Goal: Information Seeking & Learning: Learn about a topic

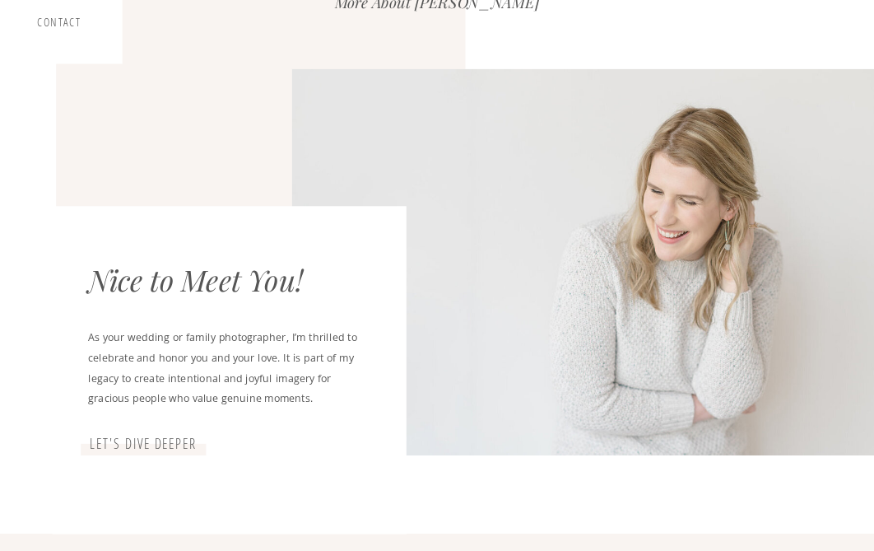
scroll to position [212, 0]
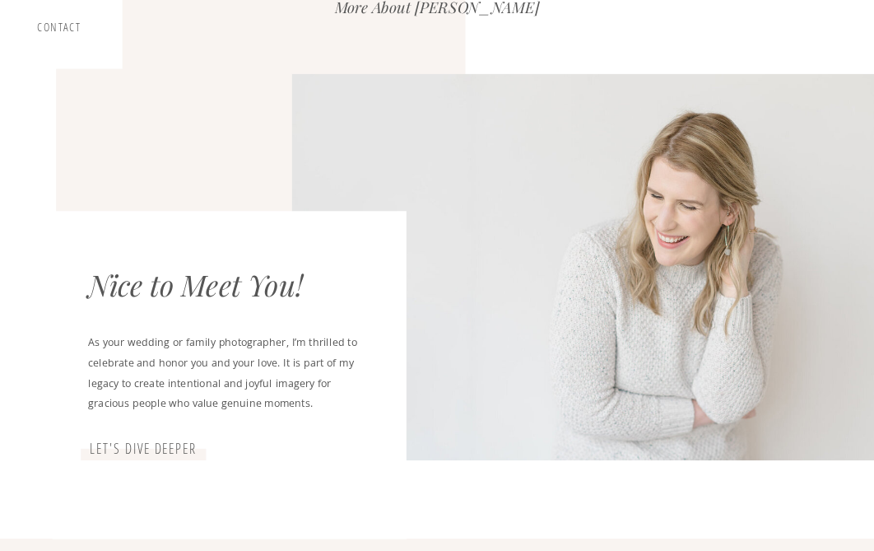
click at [161, 448] on h3 "Let's dive deeper" at bounding box center [143, 448] width 110 height 17
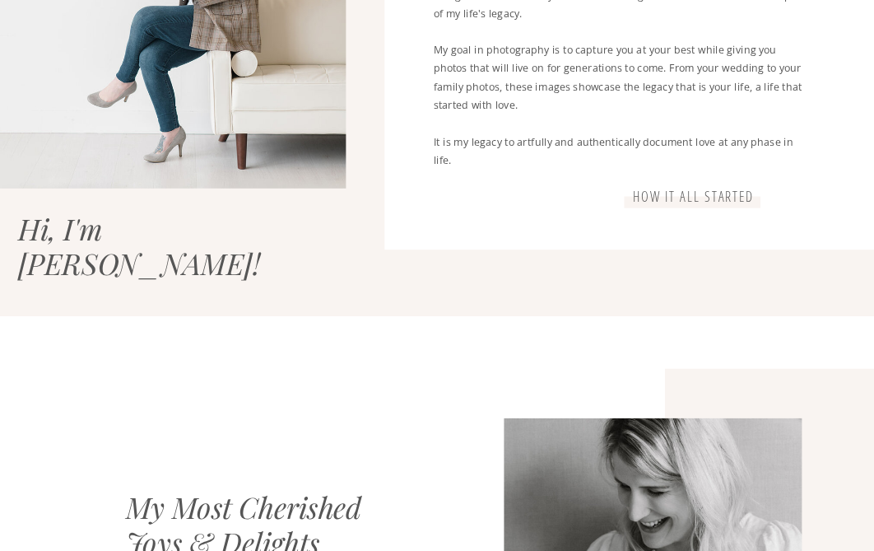
scroll to position [972, 0]
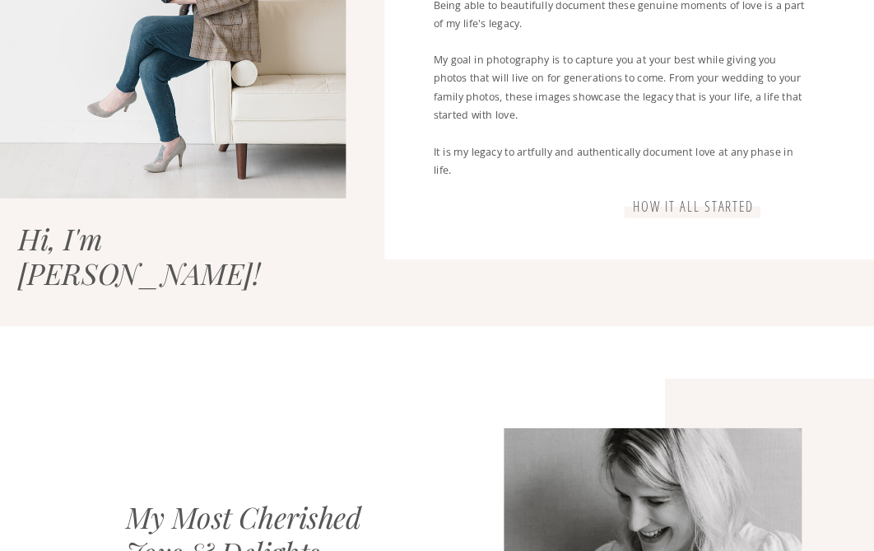
click at [704, 202] on h3 "How it all started" at bounding box center [692, 206] width 187 height 17
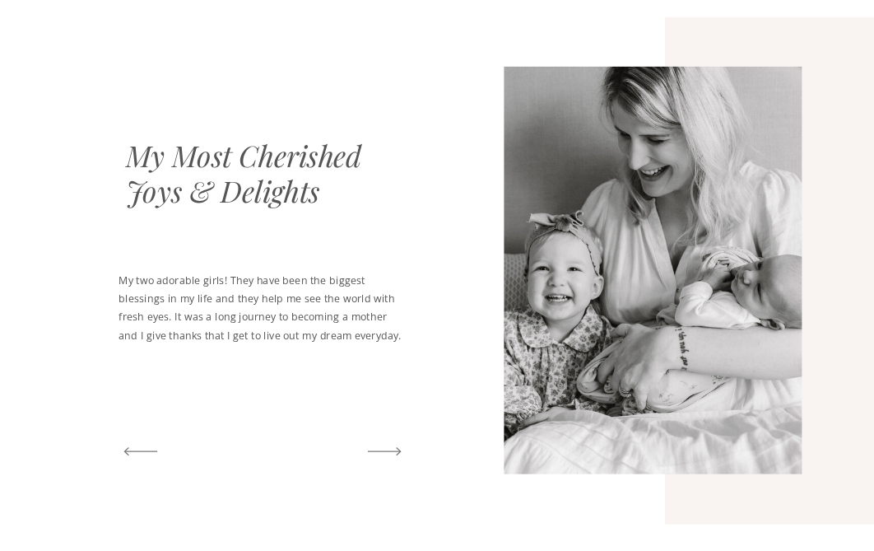
scroll to position [1335, 0]
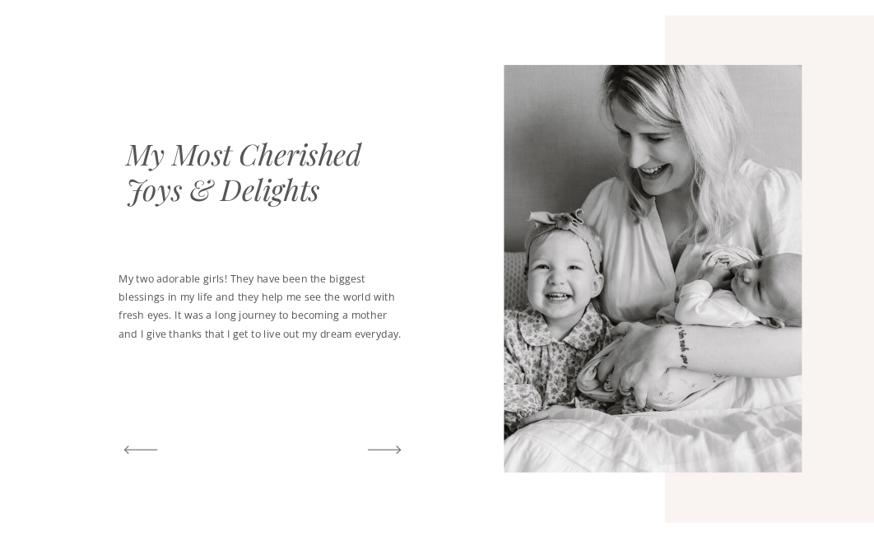
click at [393, 448] on icon at bounding box center [385, 449] width 44 height 49
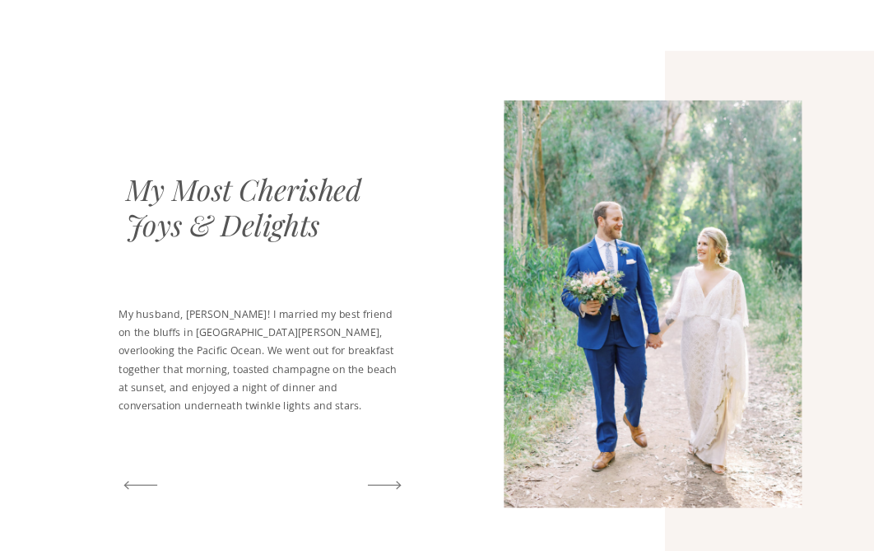
scroll to position [1298, 0]
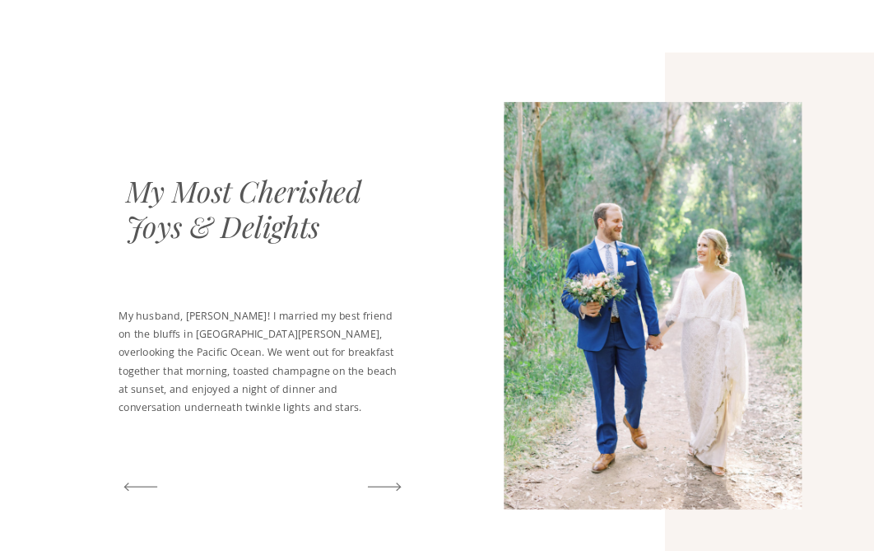
click at [396, 480] on icon at bounding box center [385, 486] width 44 height 49
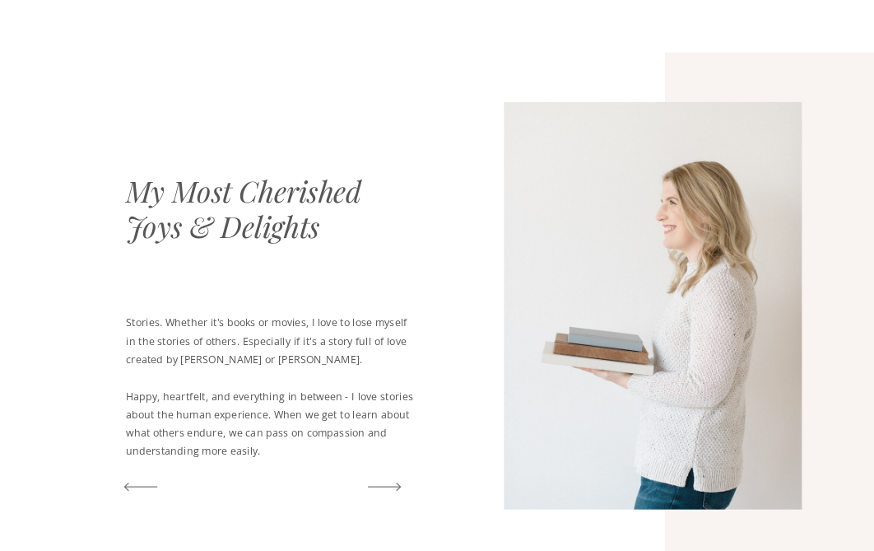
click at [396, 480] on icon at bounding box center [385, 486] width 44 height 49
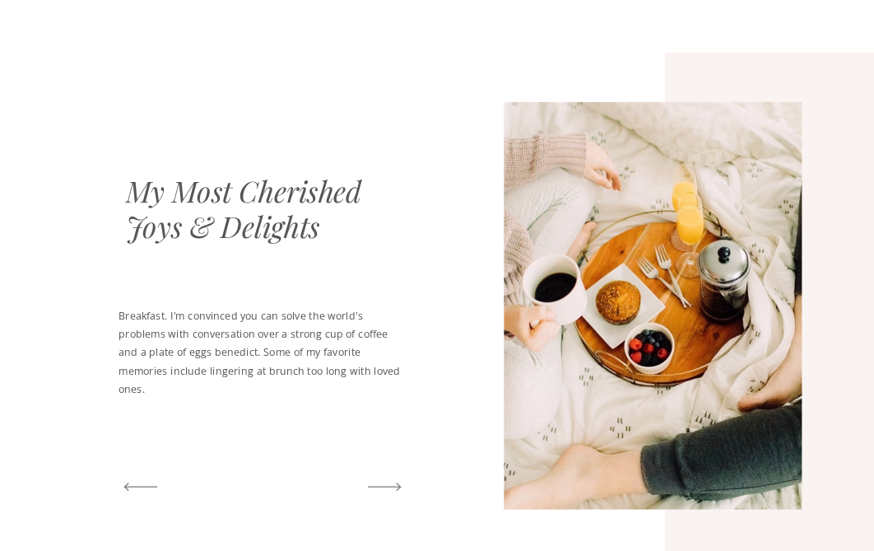
click at [396, 480] on icon at bounding box center [385, 486] width 44 height 49
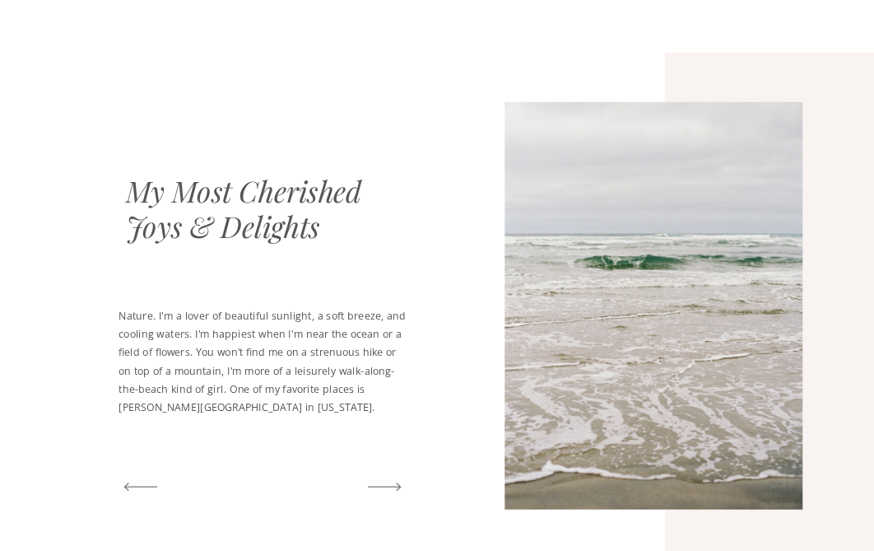
click at [396, 480] on icon at bounding box center [385, 486] width 44 height 49
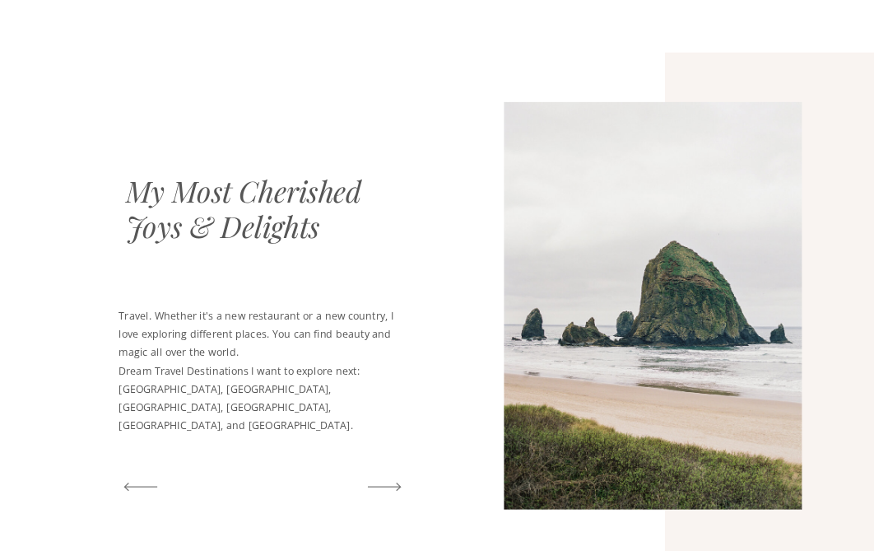
click at [396, 480] on icon at bounding box center [385, 486] width 44 height 49
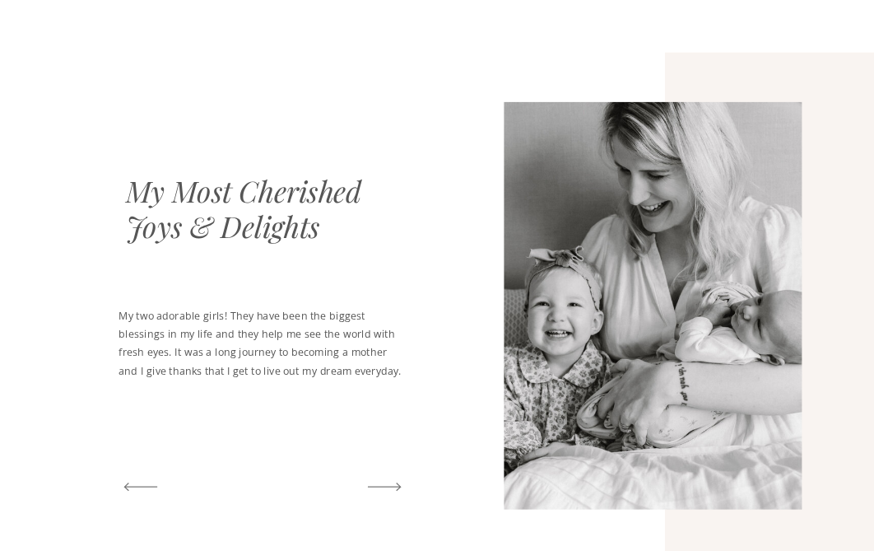
click at [378, 485] on icon at bounding box center [385, 486] width 44 height 49
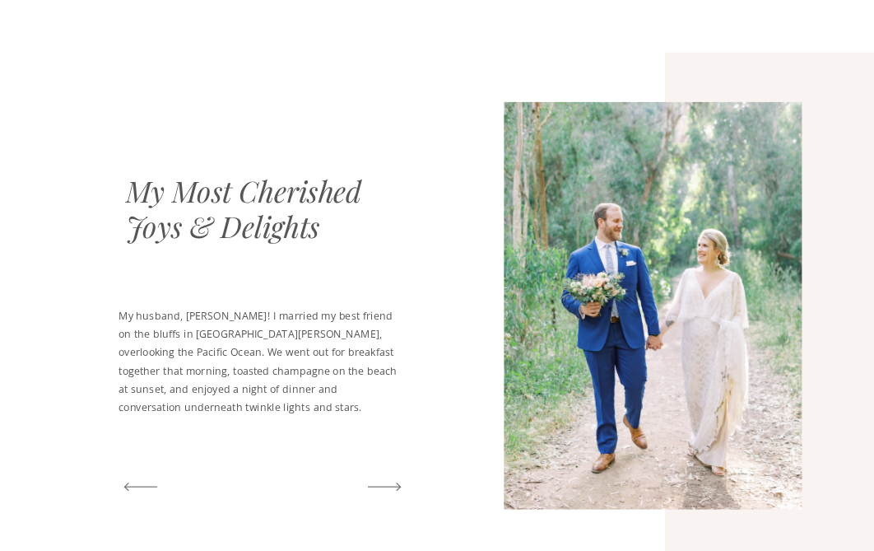
click at [386, 477] on icon at bounding box center [385, 486] width 44 height 49
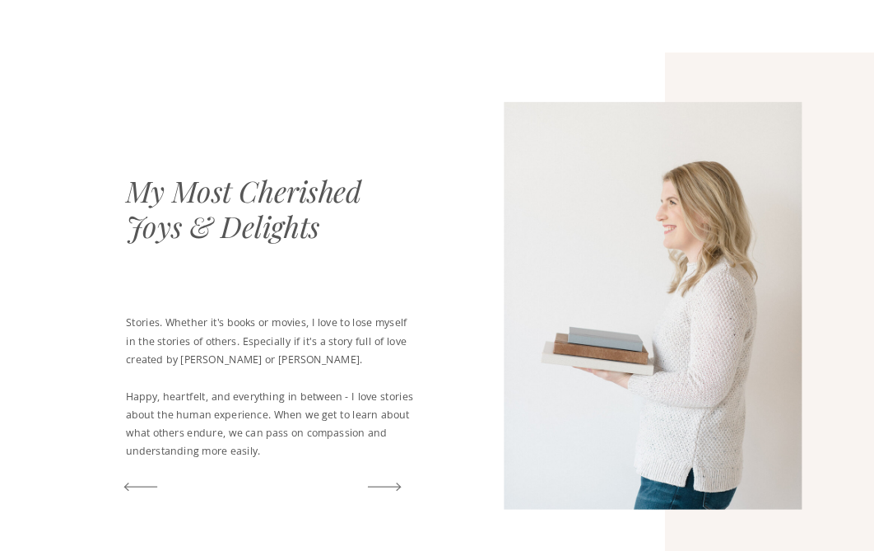
click at [384, 487] on icon at bounding box center [385, 486] width 44 height 49
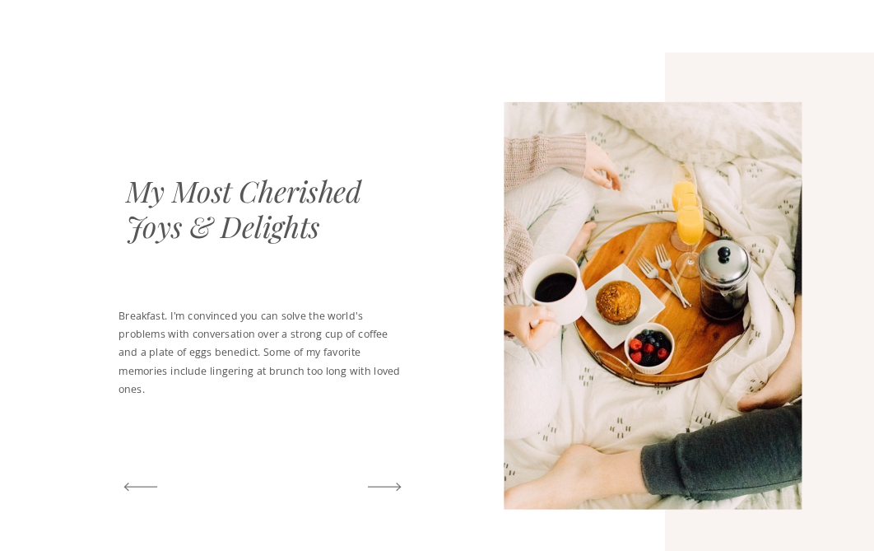
click at [384, 487] on icon at bounding box center [385, 486] width 44 height 49
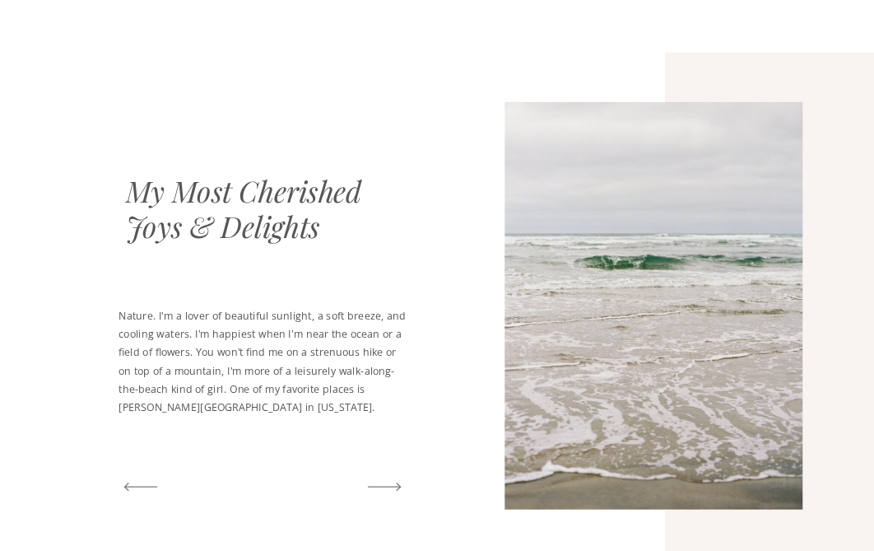
click at [384, 487] on icon at bounding box center [385, 486] width 44 height 49
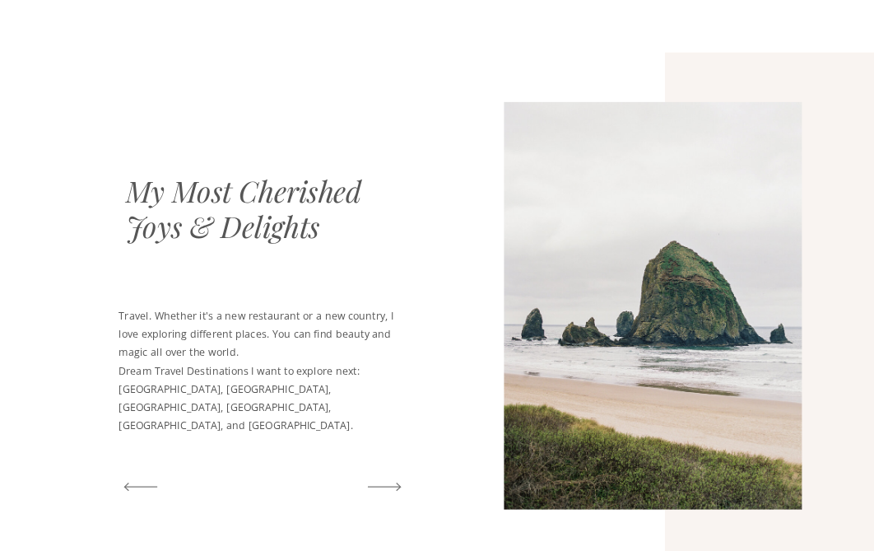
click at [142, 486] on icon at bounding box center [141, 486] width 44 height 49
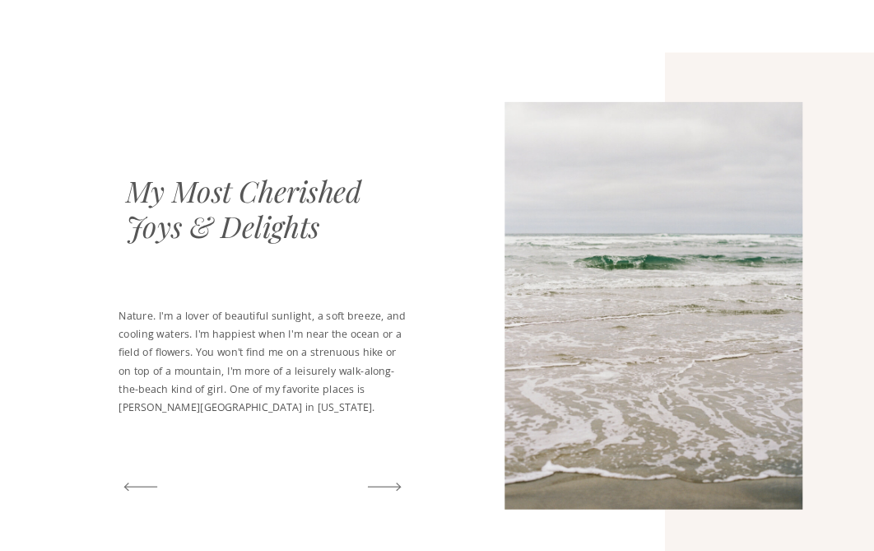
click at [386, 486] on polygon at bounding box center [385, 486] width 34 height 8
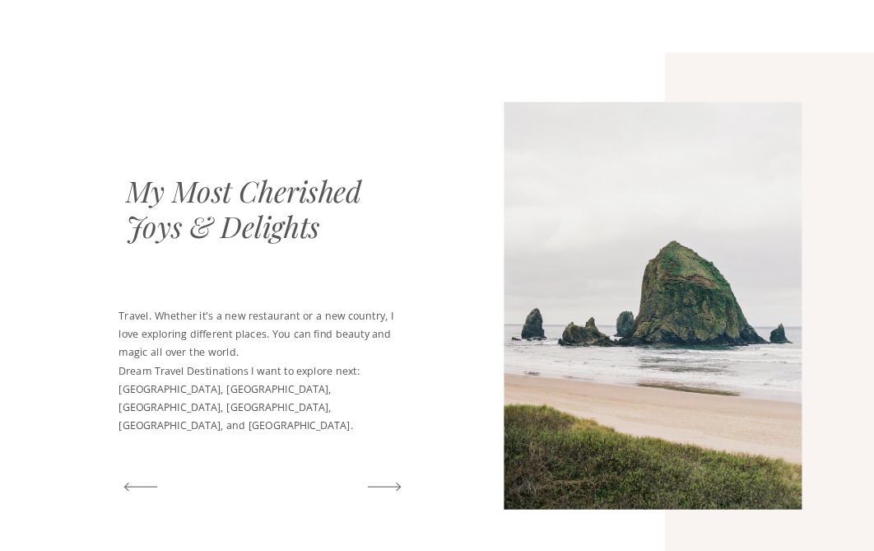
click at [386, 486] on polygon at bounding box center [385, 486] width 34 height 8
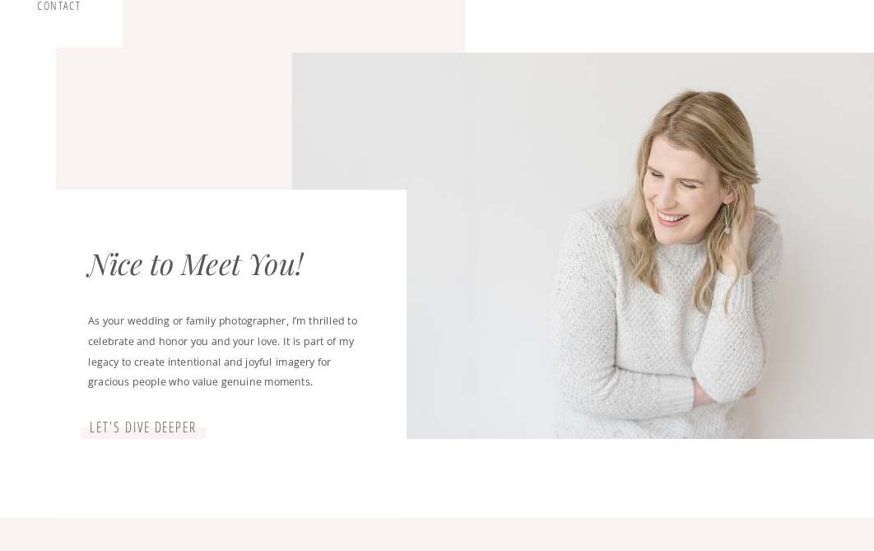
scroll to position [0, 0]
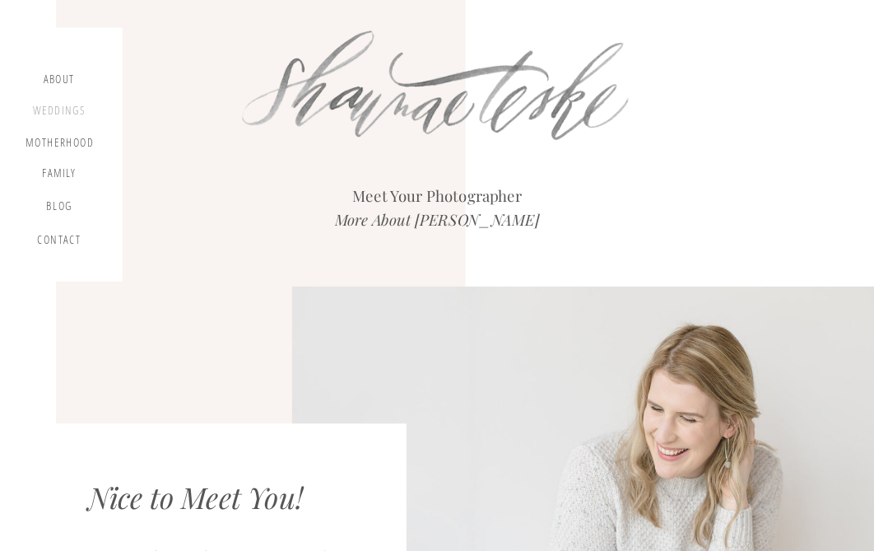
click at [56, 109] on div "Weddings" at bounding box center [58, 113] width 55 height 18
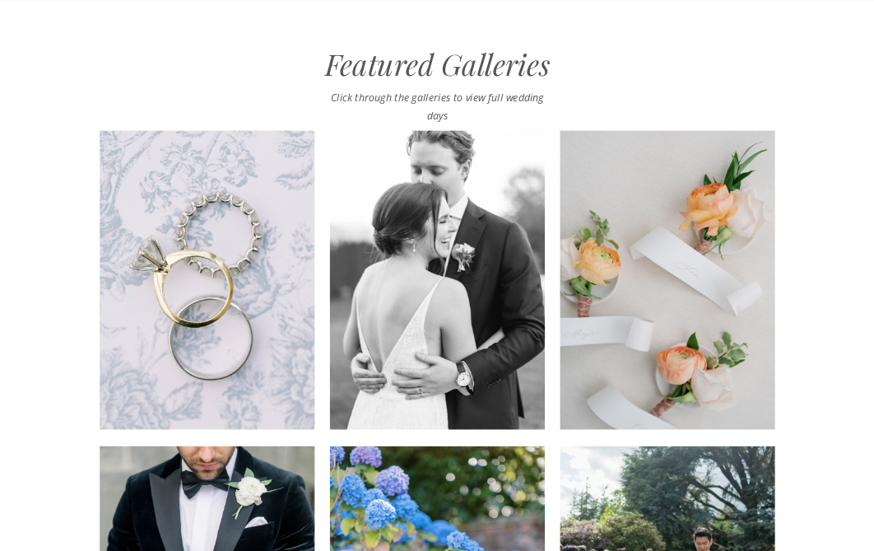
scroll to position [1301, 0]
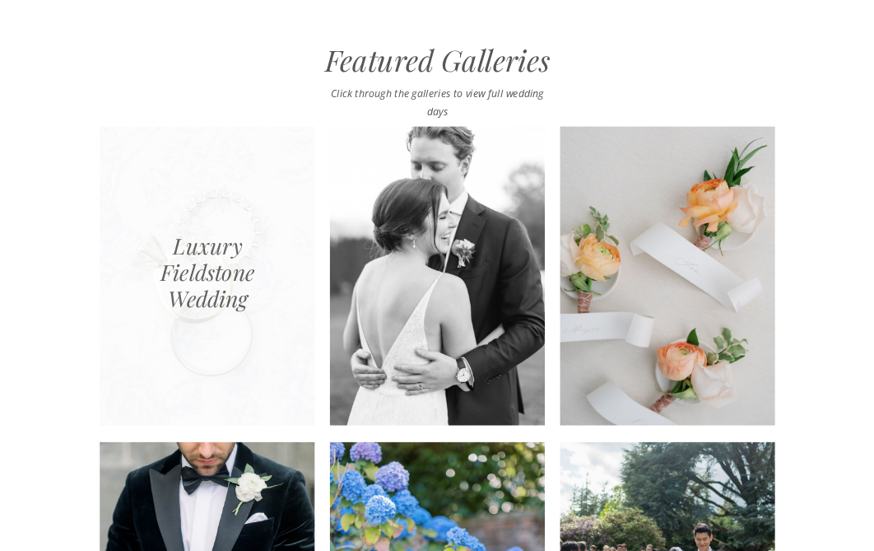
click at [202, 310] on div at bounding box center [207, 276] width 215 height 299
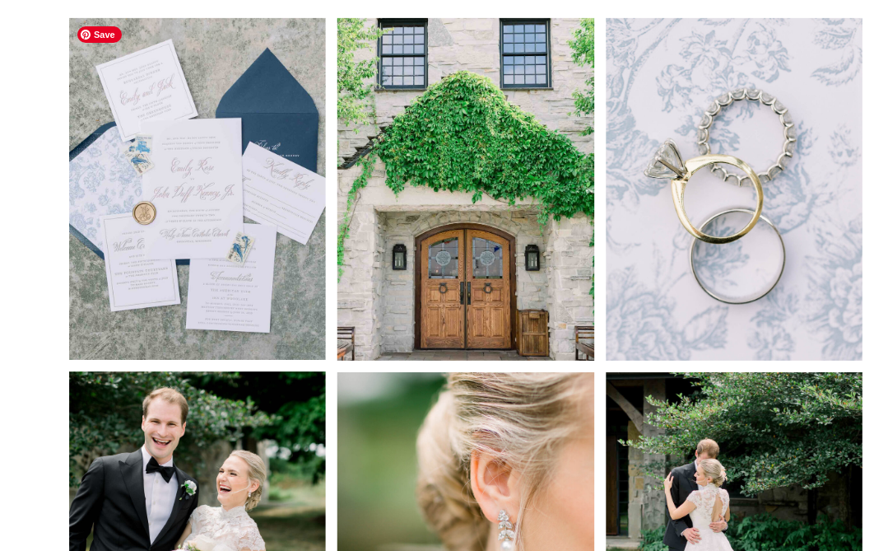
scroll to position [715, 0]
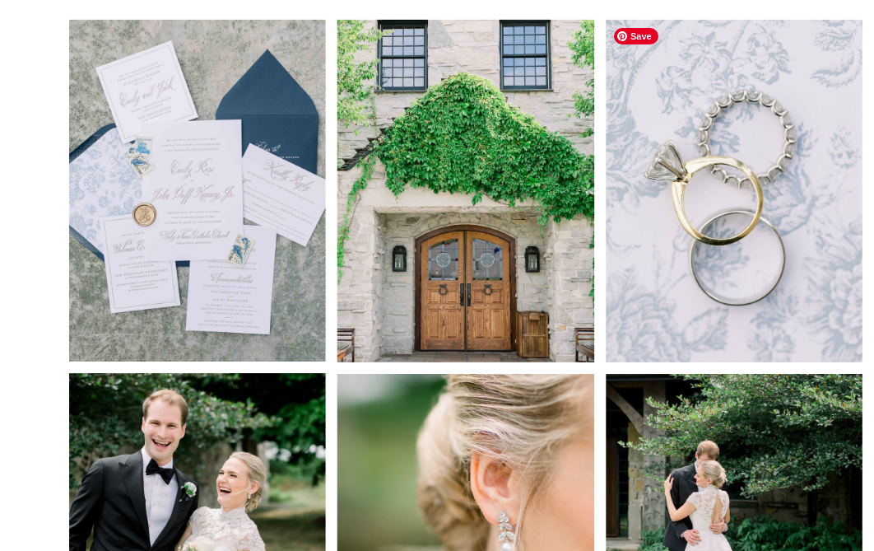
click at [740, 216] on img at bounding box center [734, 191] width 257 height 342
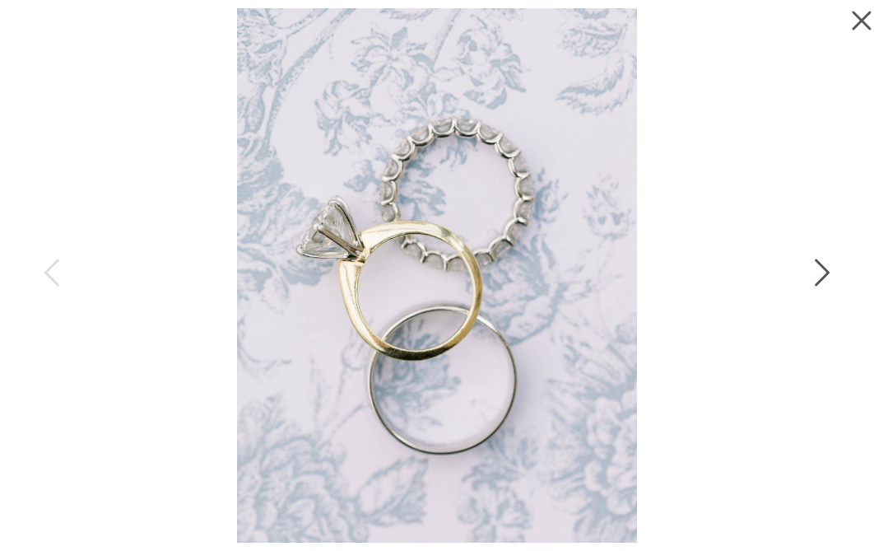
click at [819, 267] on icon at bounding box center [820, 276] width 41 height 49
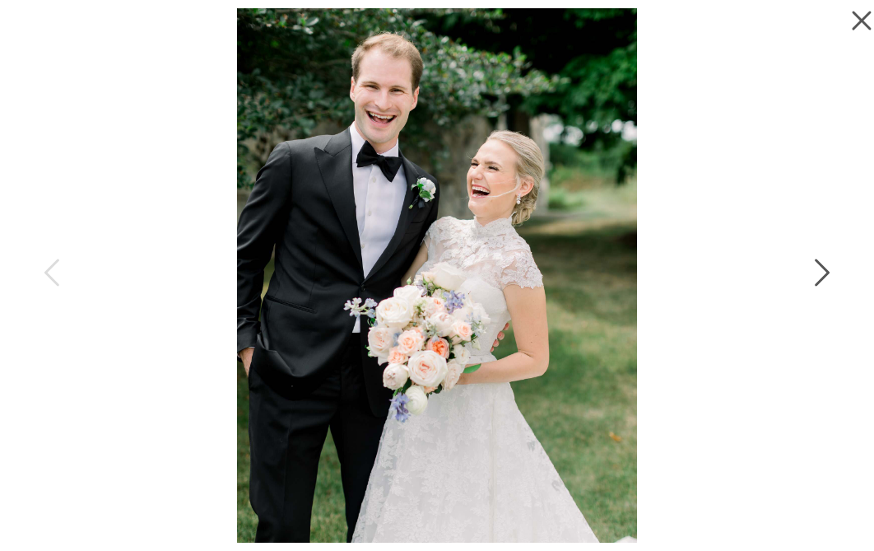
click at [819, 268] on icon at bounding box center [820, 276] width 41 height 49
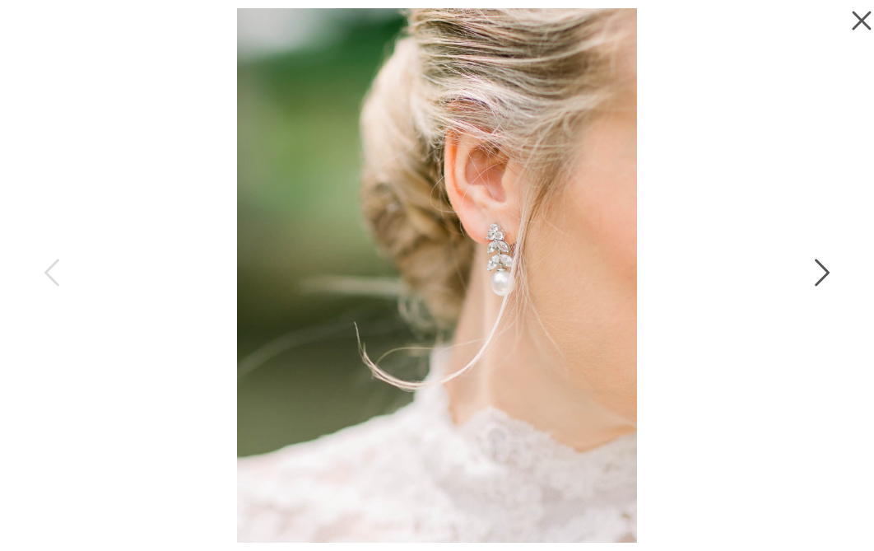
click at [819, 268] on icon at bounding box center [820, 276] width 41 height 49
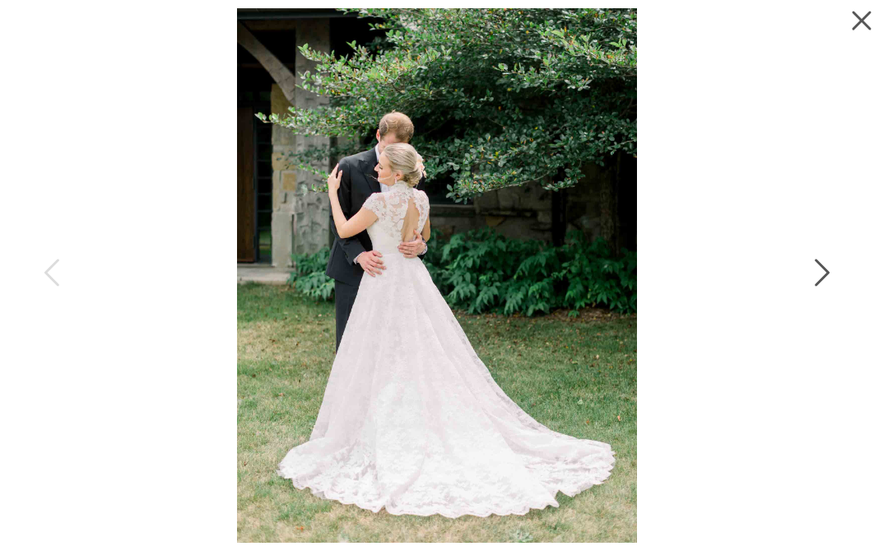
click at [819, 268] on icon at bounding box center [820, 276] width 41 height 49
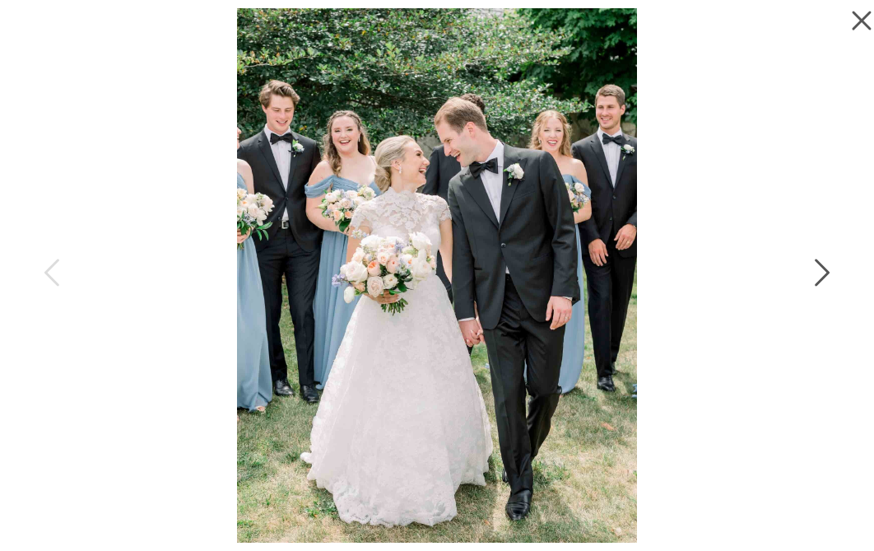
click at [819, 268] on icon at bounding box center [820, 276] width 41 height 49
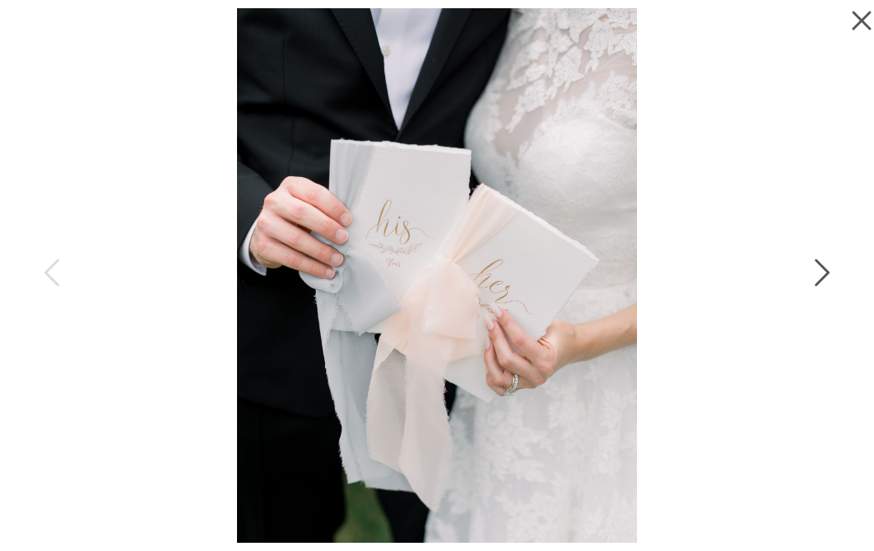
click at [819, 268] on icon at bounding box center [820, 276] width 41 height 49
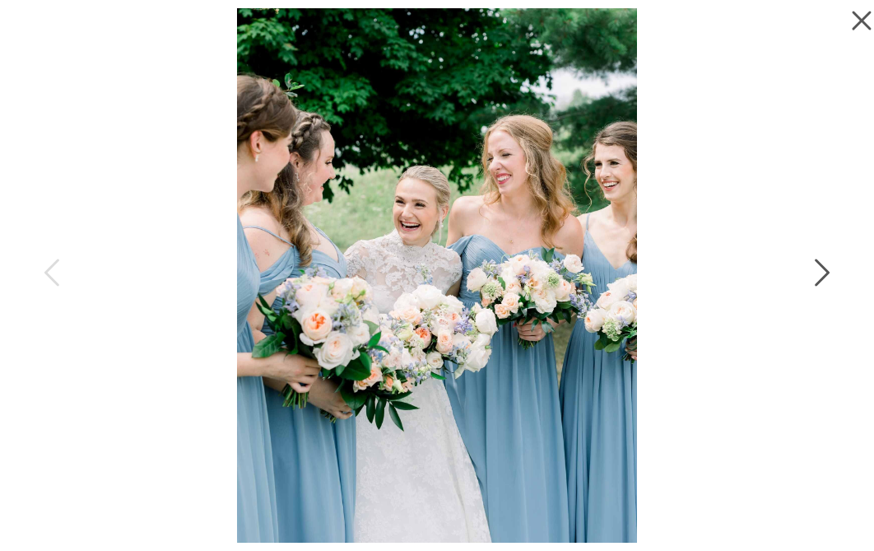
click at [819, 268] on icon at bounding box center [820, 276] width 41 height 49
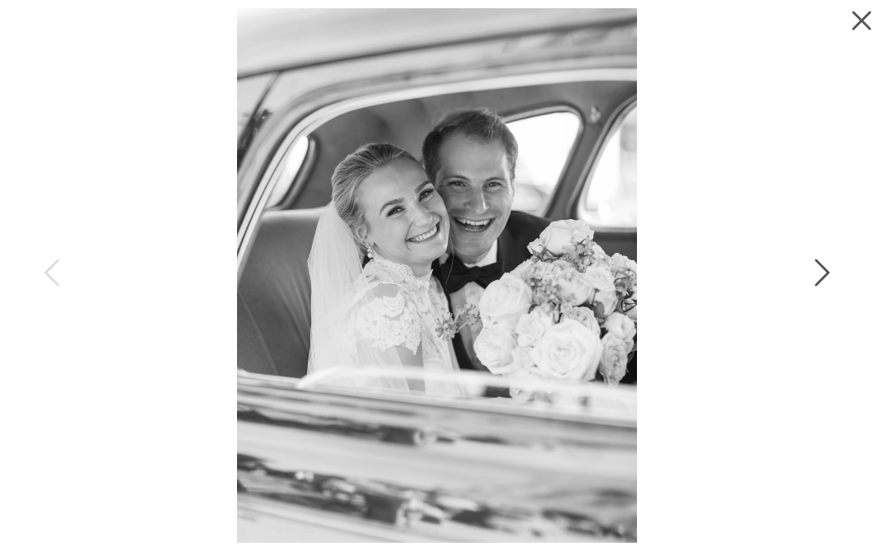
click at [819, 268] on icon at bounding box center [820, 276] width 41 height 49
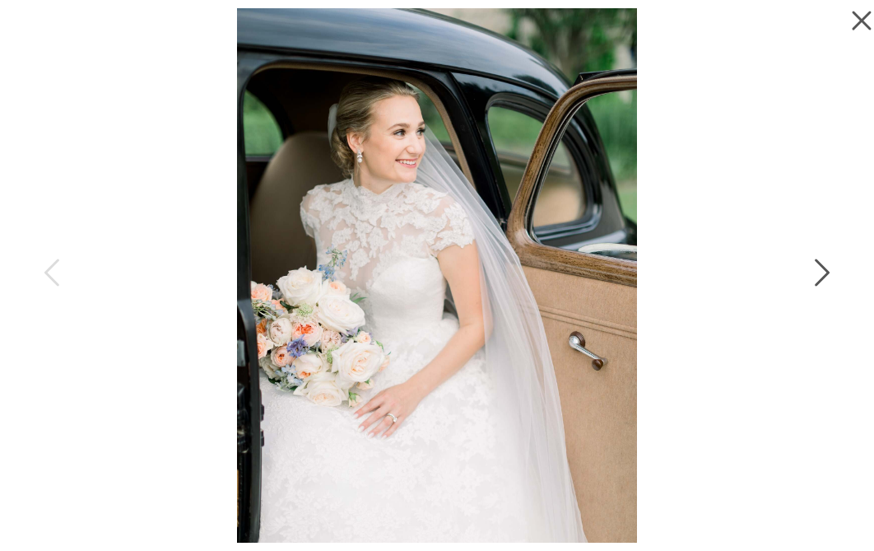
click at [819, 268] on icon at bounding box center [820, 276] width 41 height 49
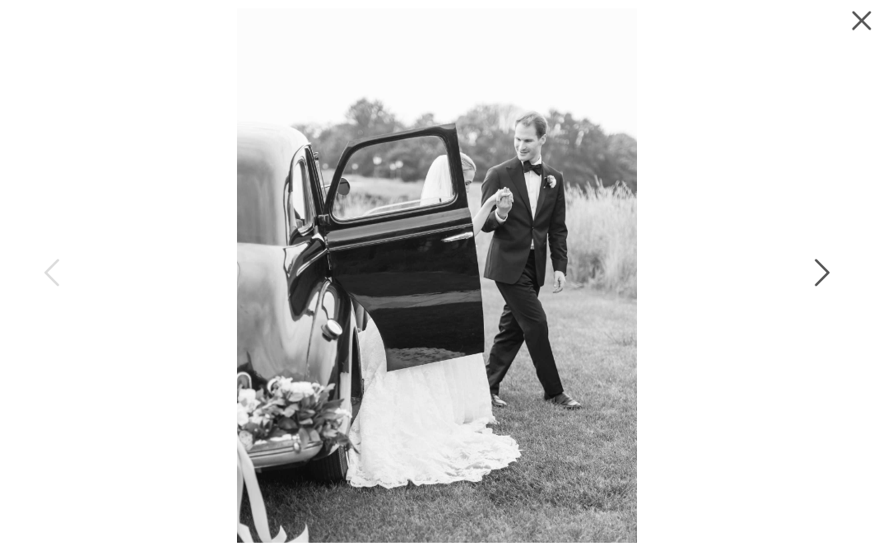
click at [819, 268] on icon at bounding box center [820, 276] width 41 height 49
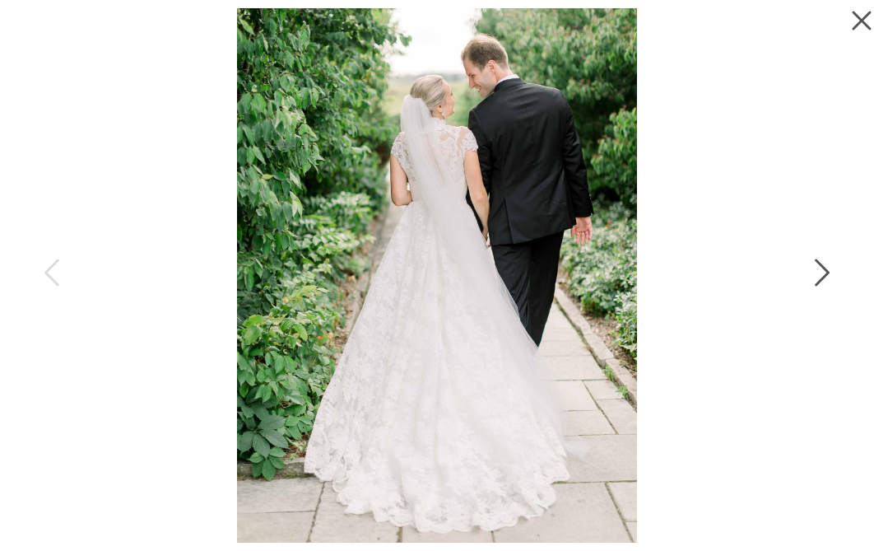
click at [819, 268] on icon at bounding box center [820, 276] width 41 height 49
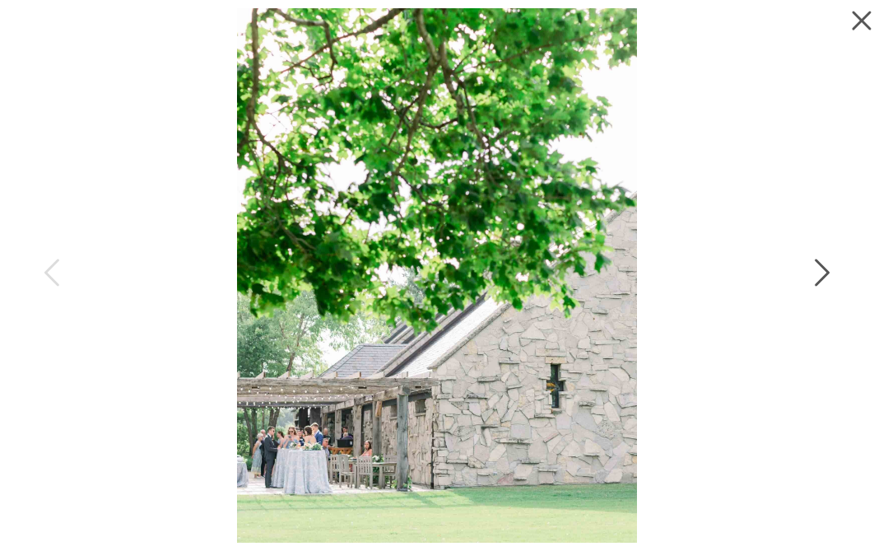
click at [819, 268] on icon at bounding box center [820, 276] width 41 height 49
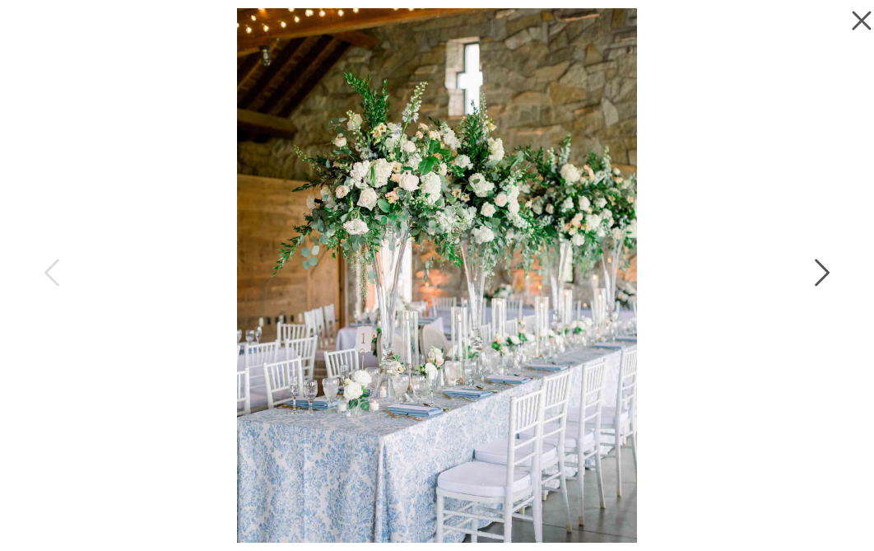
click at [819, 268] on icon at bounding box center [820, 276] width 41 height 49
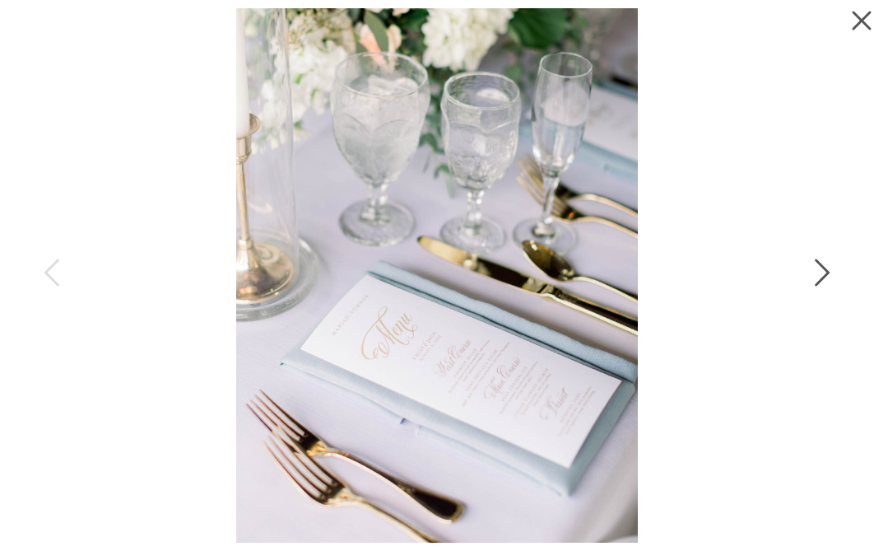
click at [821, 259] on icon at bounding box center [820, 276] width 41 height 49
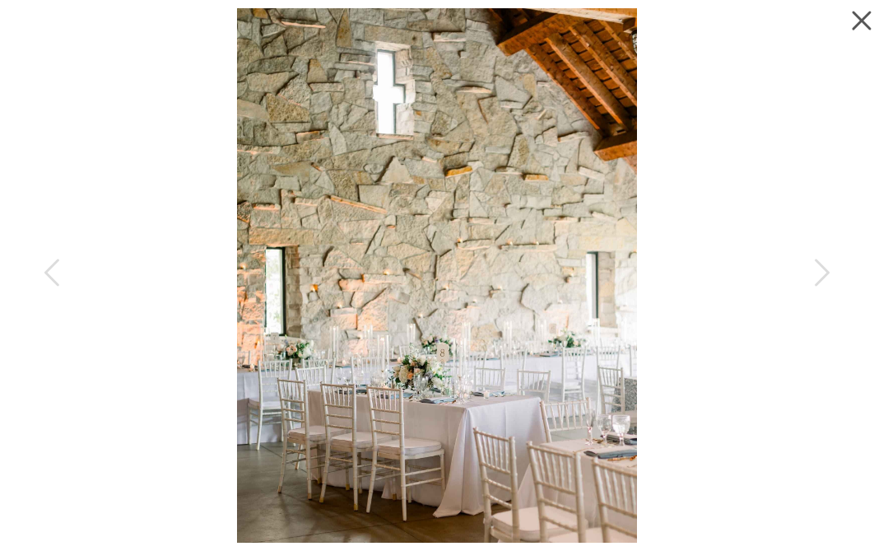
click at [852, 11] on icon at bounding box center [857, 16] width 33 height 33
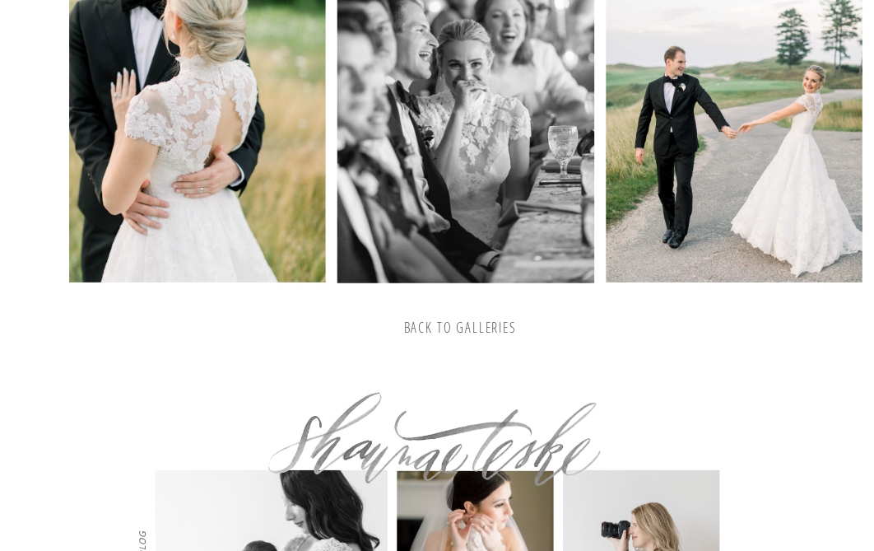
scroll to position [3273, 0]
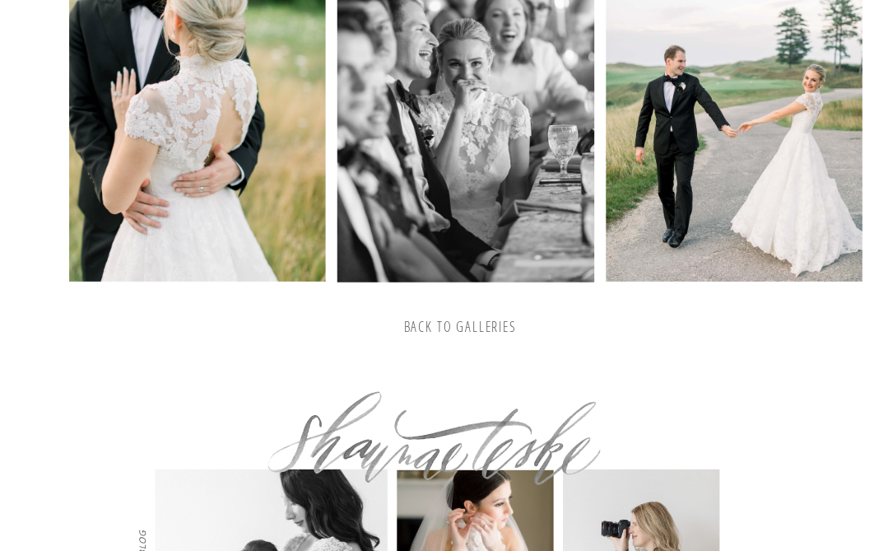
click at [462, 324] on h3 "back to galleries" at bounding box center [460, 327] width 225 height 17
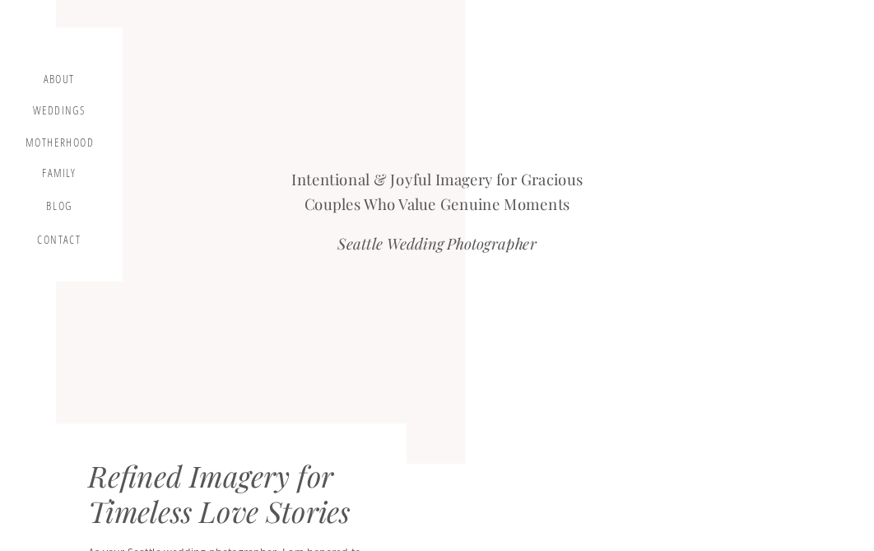
scroll to position [1298, 0]
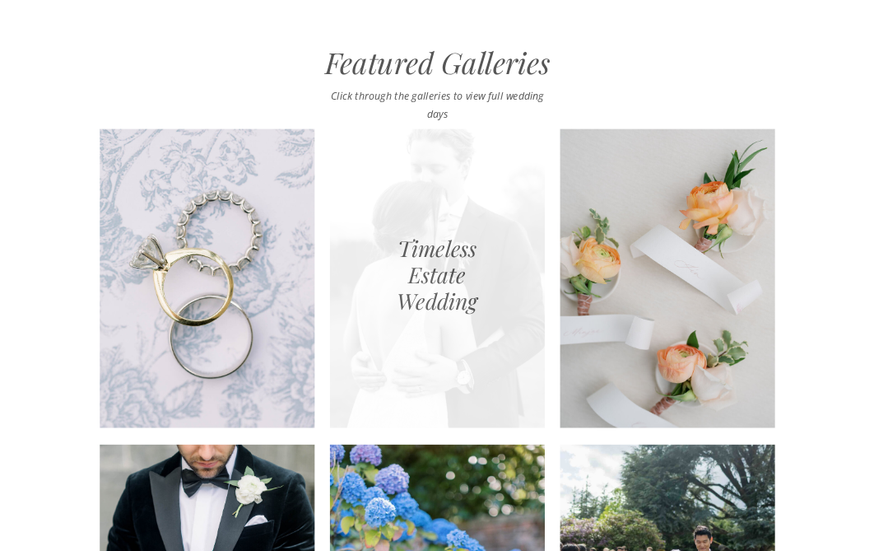
click at [410, 282] on div at bounding box center [437, 278] width 215 height 299
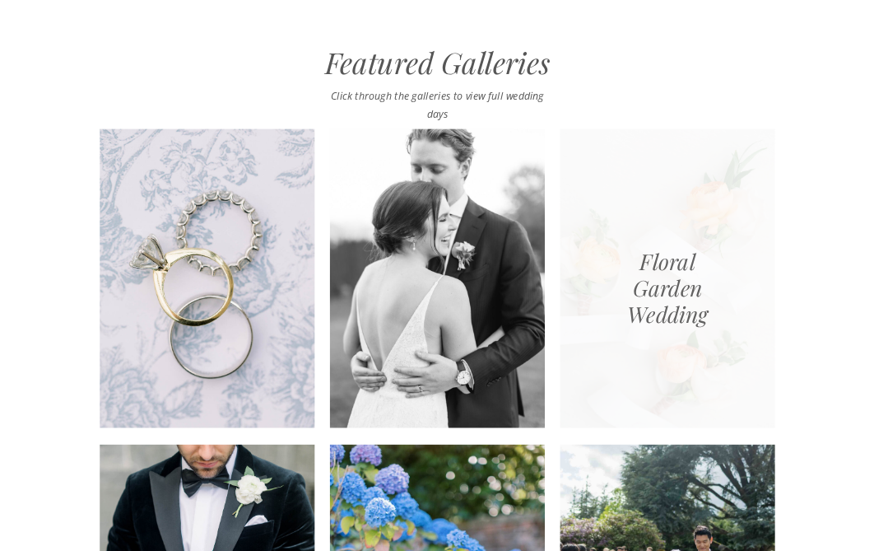
click at [663, 277] on div at bounding box center [668, 278] width 215 height 299
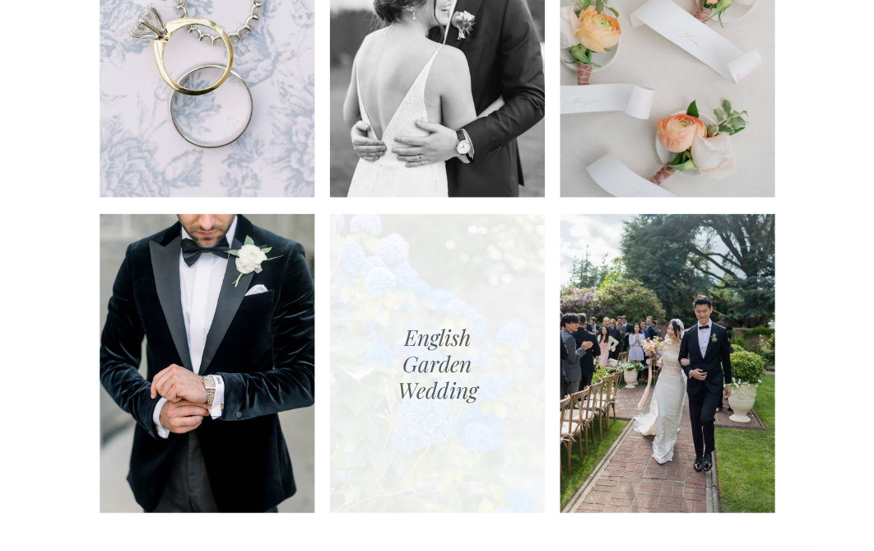
scroll to position [1600, 0]
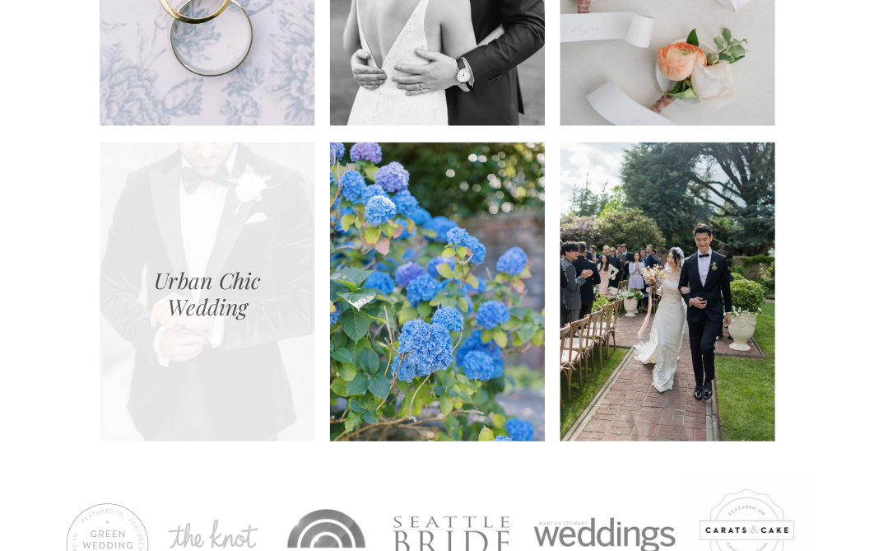
click at [224, 281] on div at bounding box center [207, 291] width 215 height 299
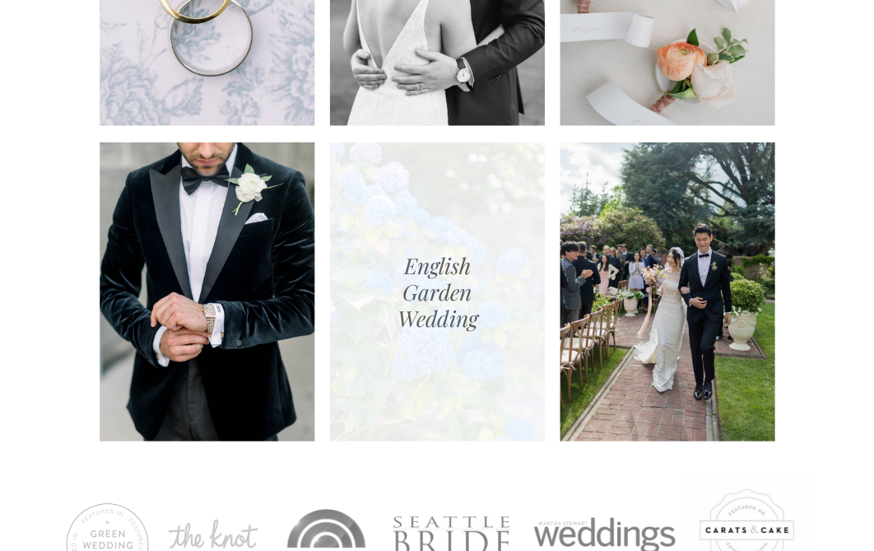
click at [435, 275] on div at bounding box center [437, 291] width 215 height 299
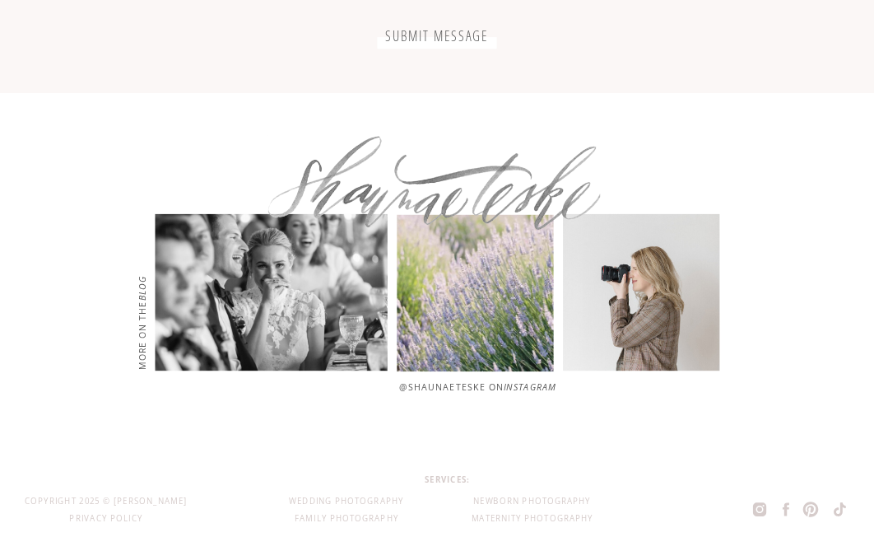
scroll to position [4452, 0]
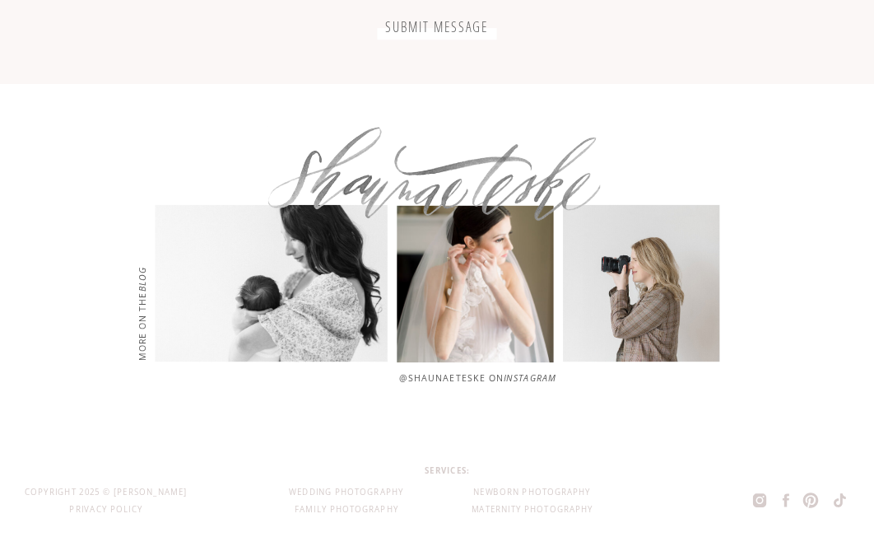
click at [528, 342] on div at bounding box center [475, 284] width 156 height 156
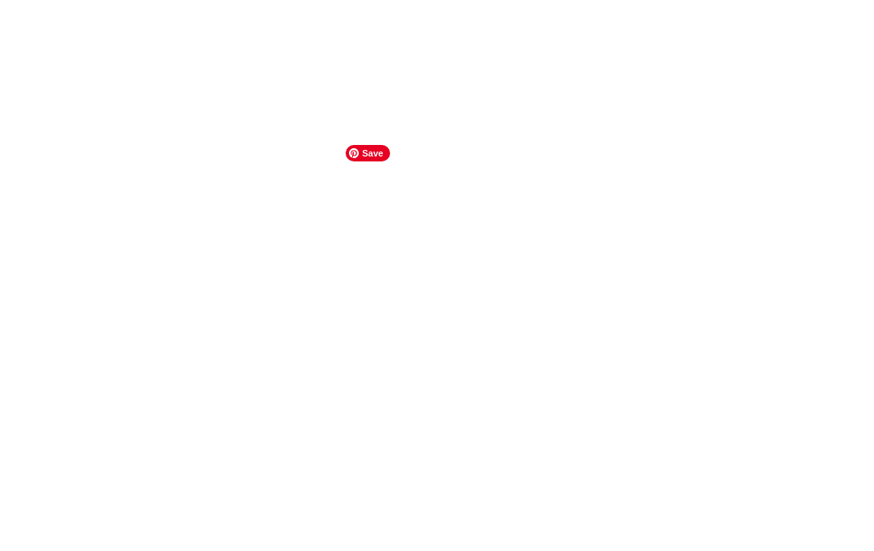
scroll to position [2680, 0]
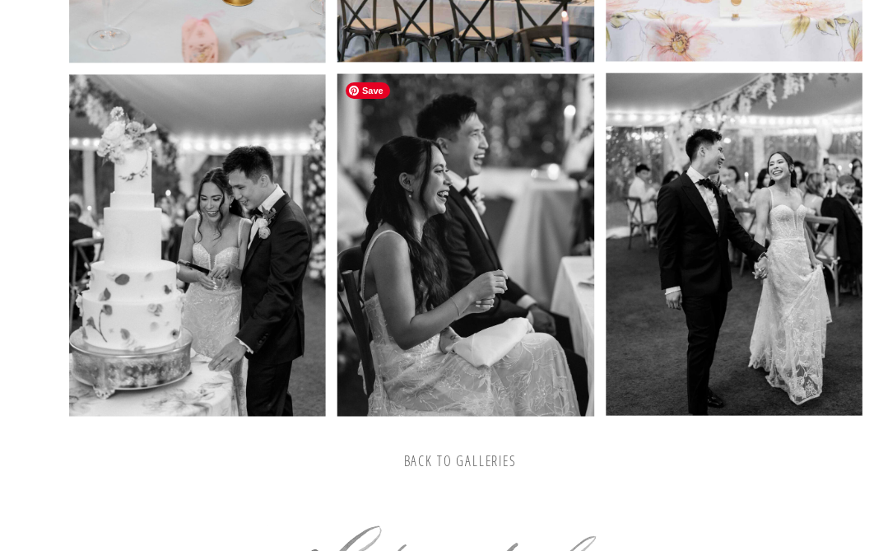
scroll to position [2438, 0]
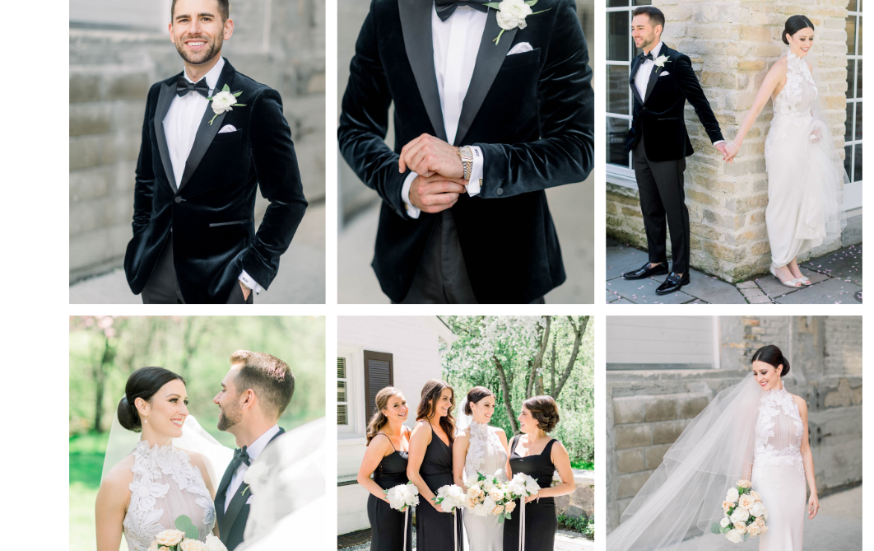
scroll to position [1484, 0]
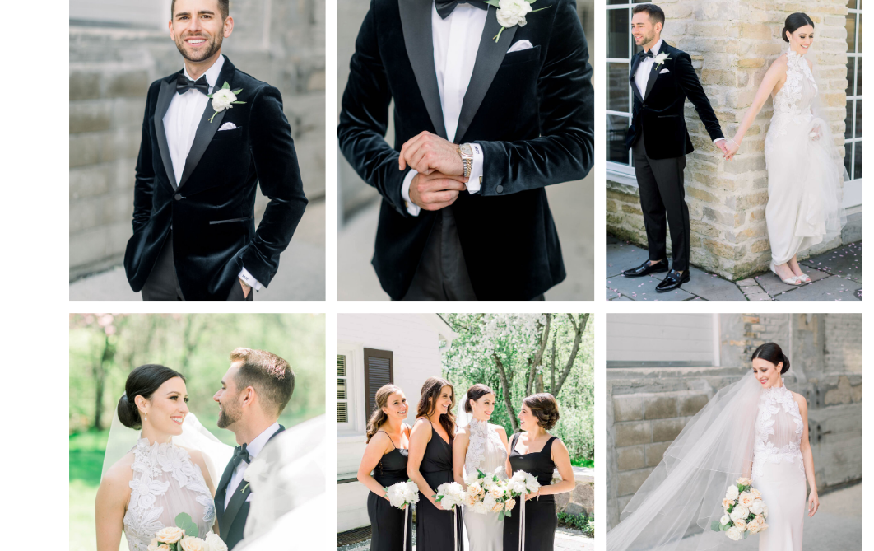
click at [738, 116] on img at bounding box center [734, 130] width 257 height 342
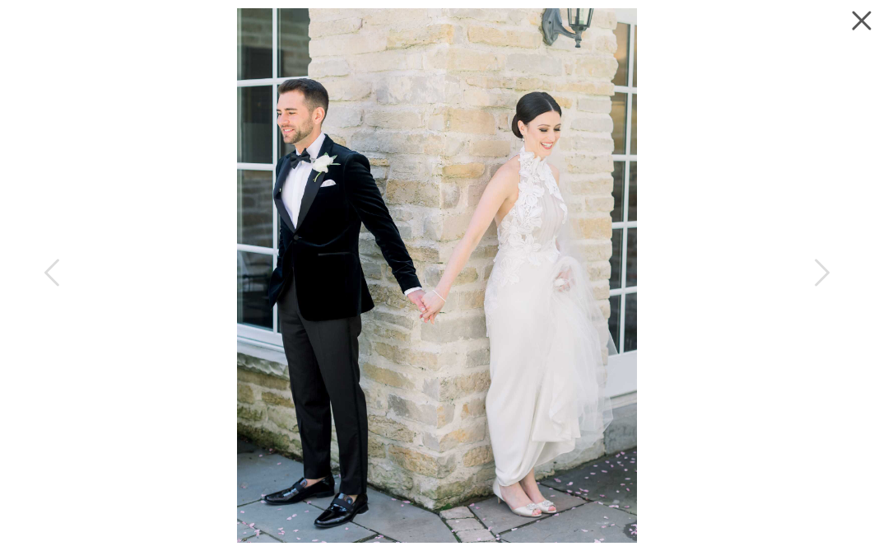
click at [859, 16] on icon at bounding box center [857, 16] width 33 height 33
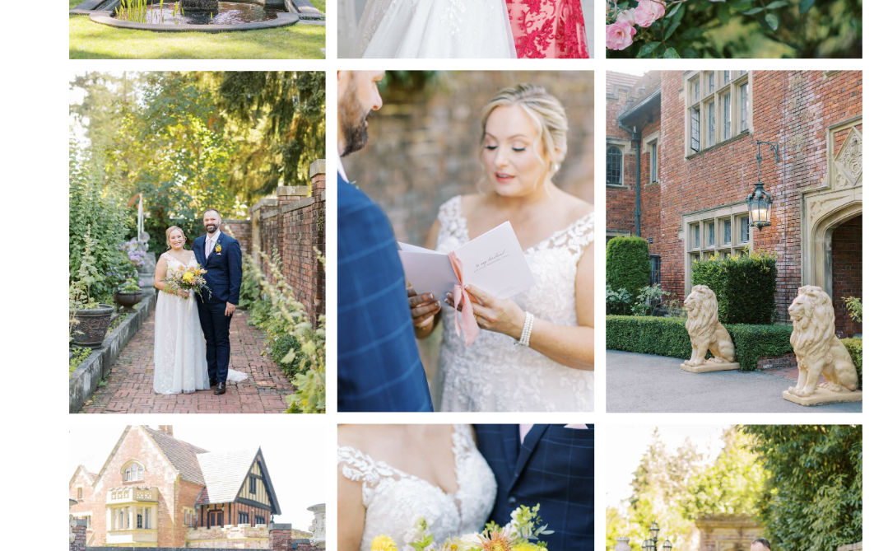
scroll to position [1740, 0]
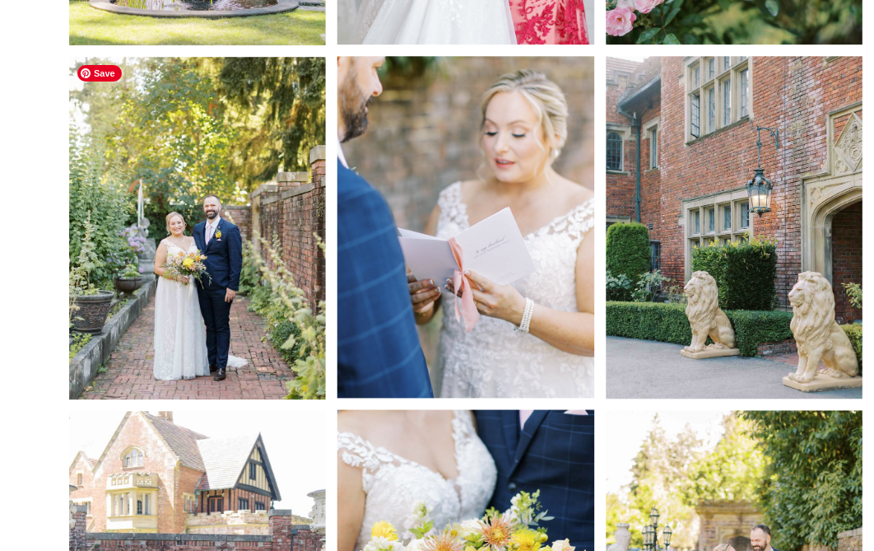
click at [223, 274] on img at bounding box center [197, 228] width 257 height 342
